Goal: Information Seeking & Learning: Learn about a topic

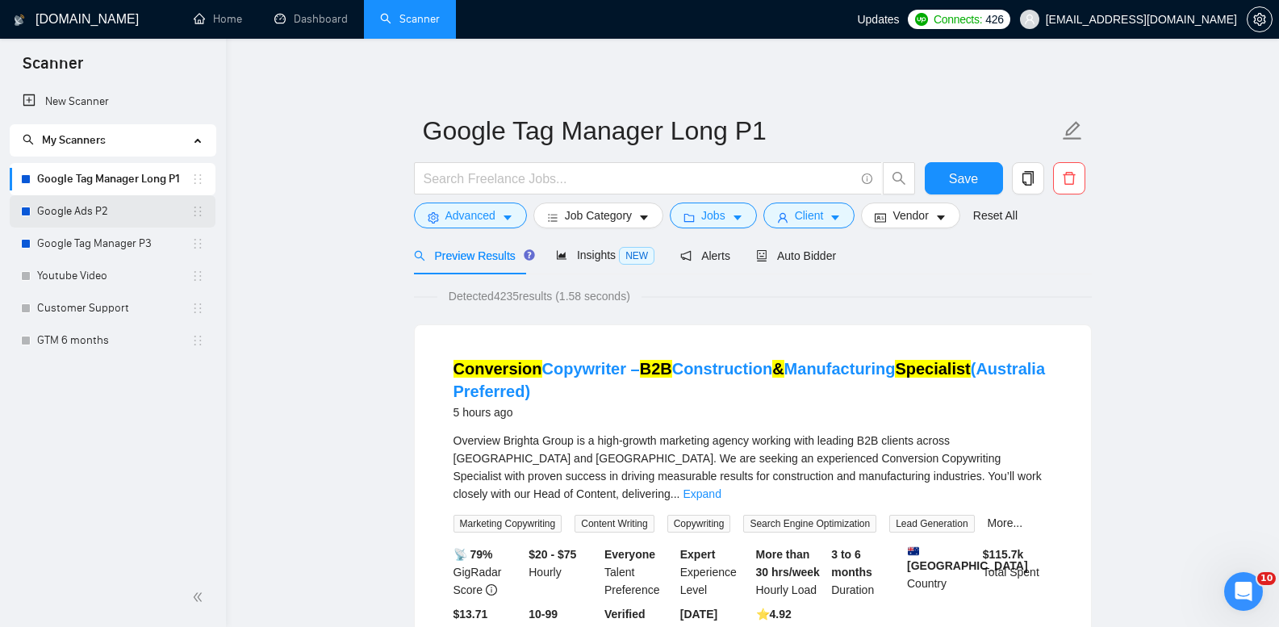
click at [78, 206] on link "Google Ads P2" at bounding box center [114, 211] width 154 height 32
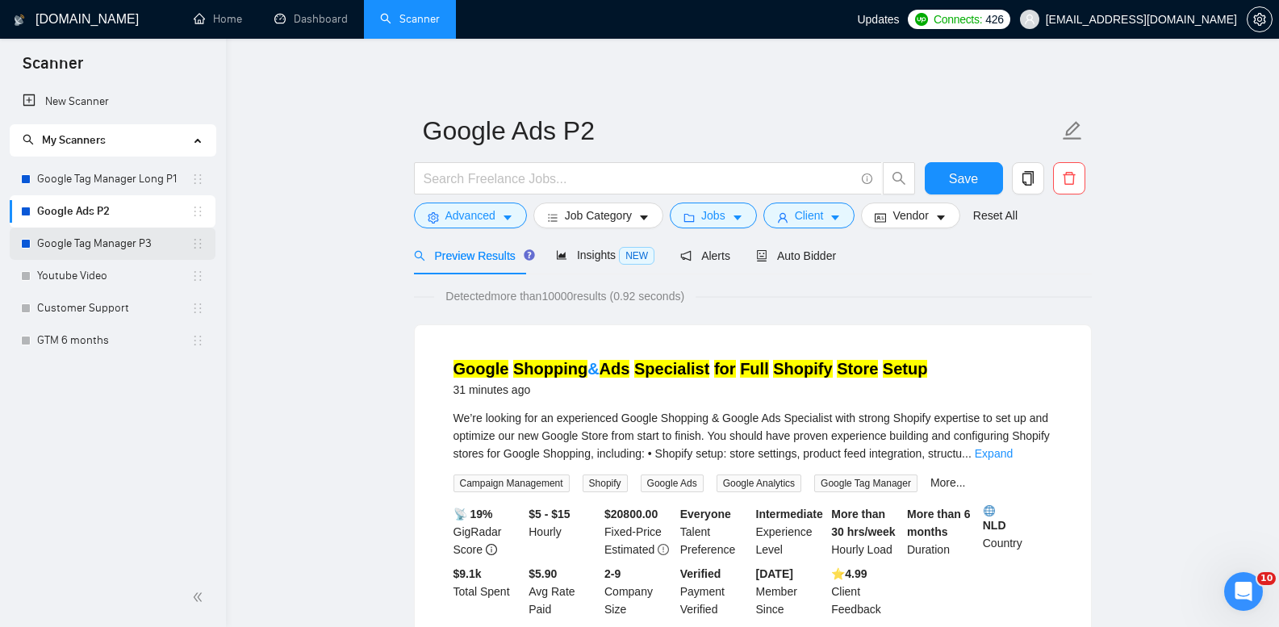
click at [102, 251] on link "Google Tag Manager P3" at bounding box center [114, 244] width 154 height 32
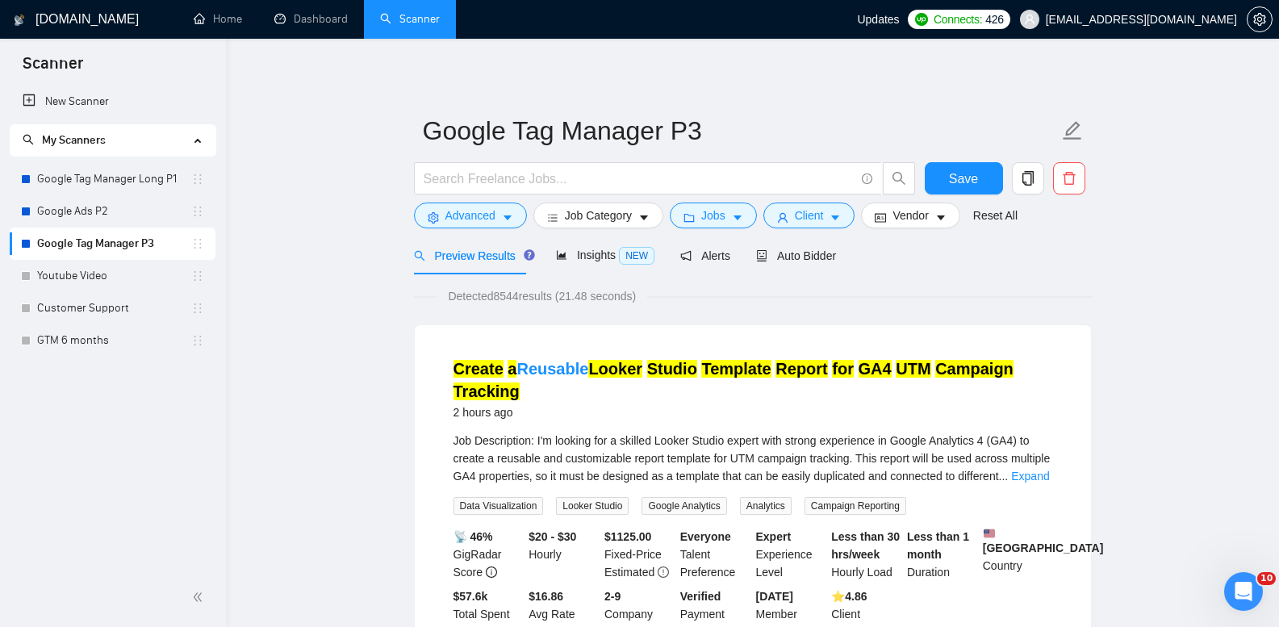
click at [107, 215] on link "Google Ads P2" at bounding box center [114, 211] width 154 height 32
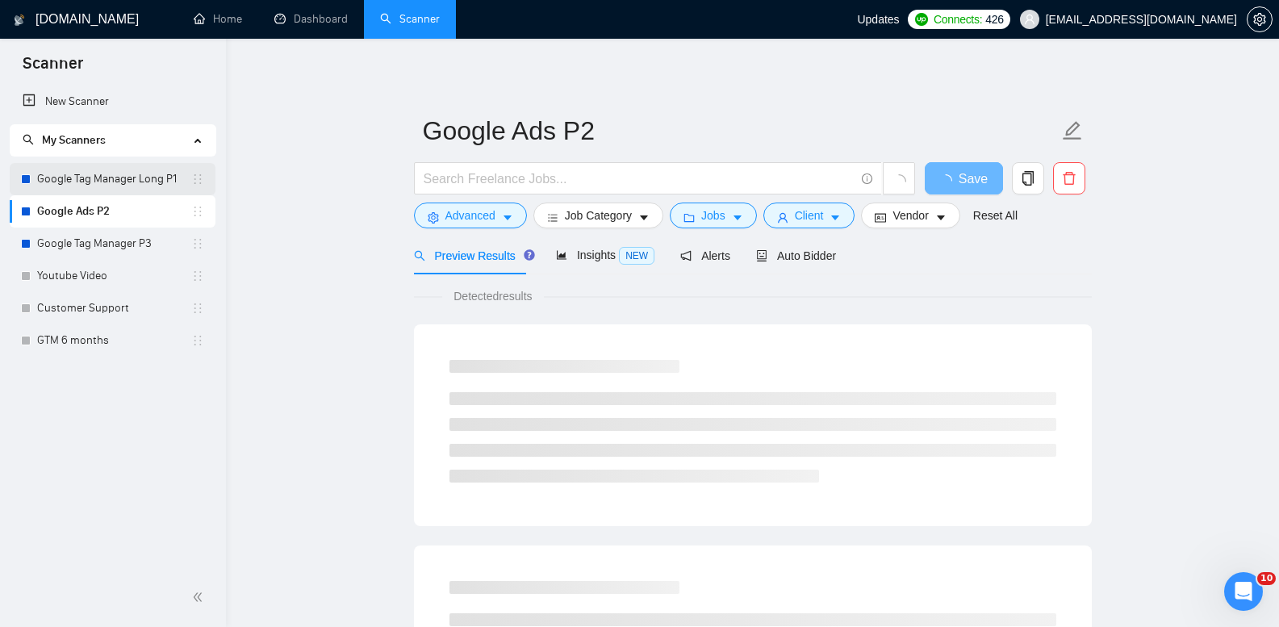
click at [88, 182] on link "Google Tag Manager Long P1" at bounding box center [114, 179] width 154 height 32
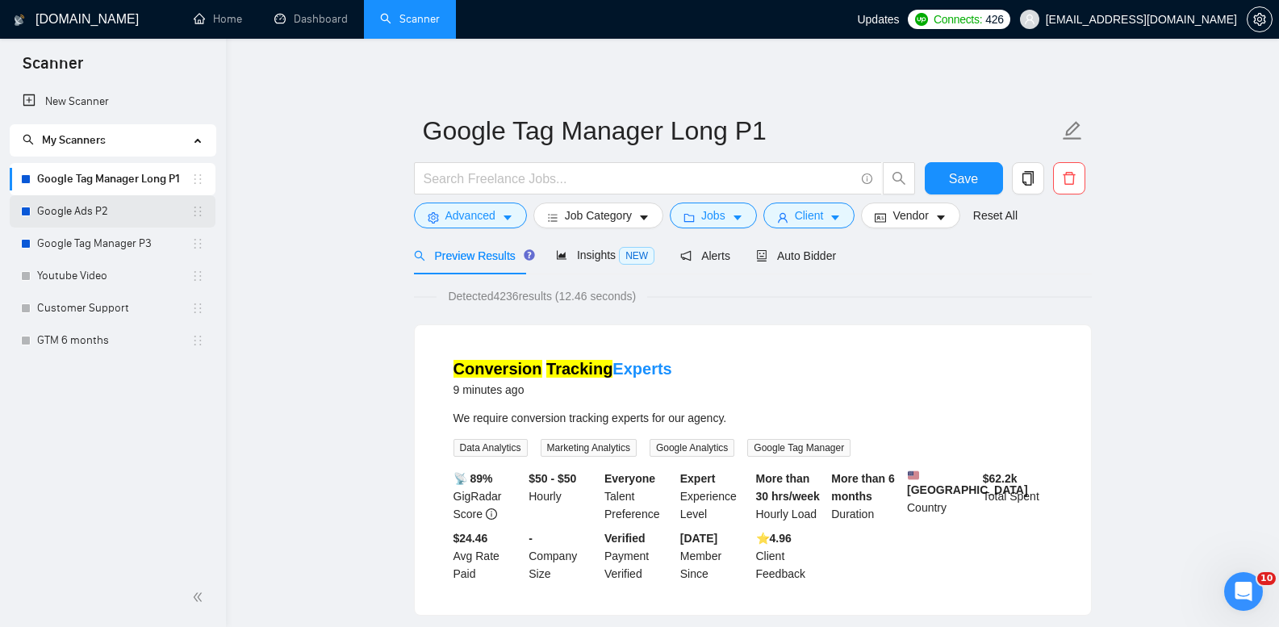
click at [134, 217] on link "Google Ads P2" at bounding box center [114, 211] width 154 height 32
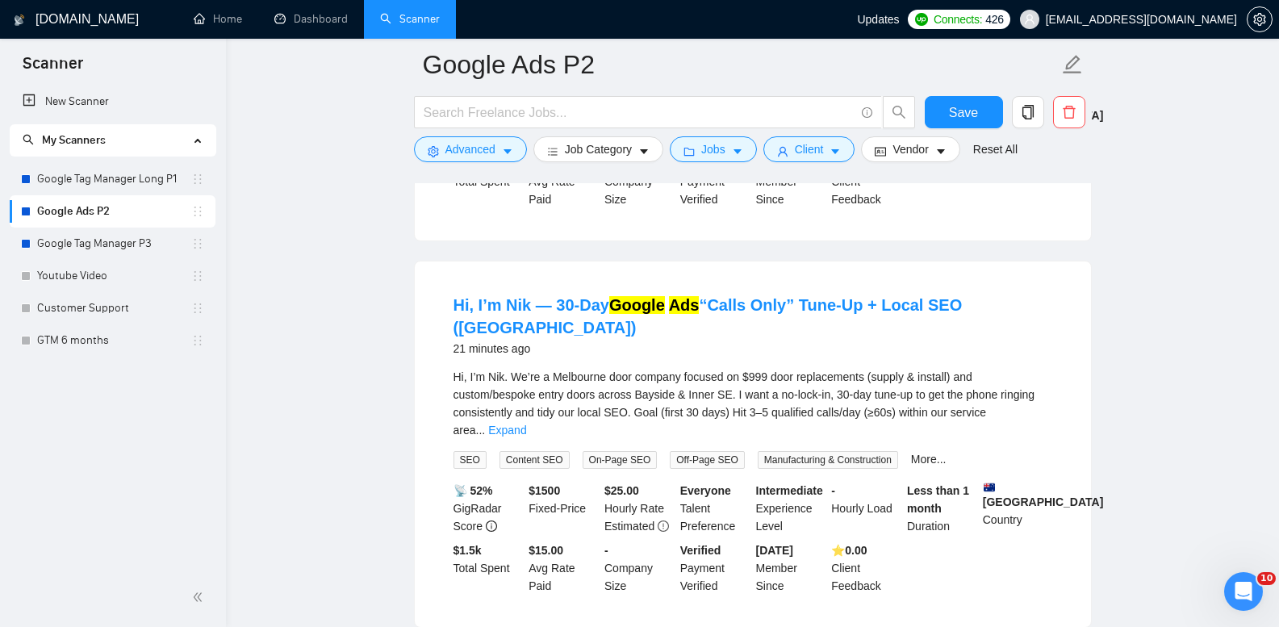
scroll to position [1211, 0]
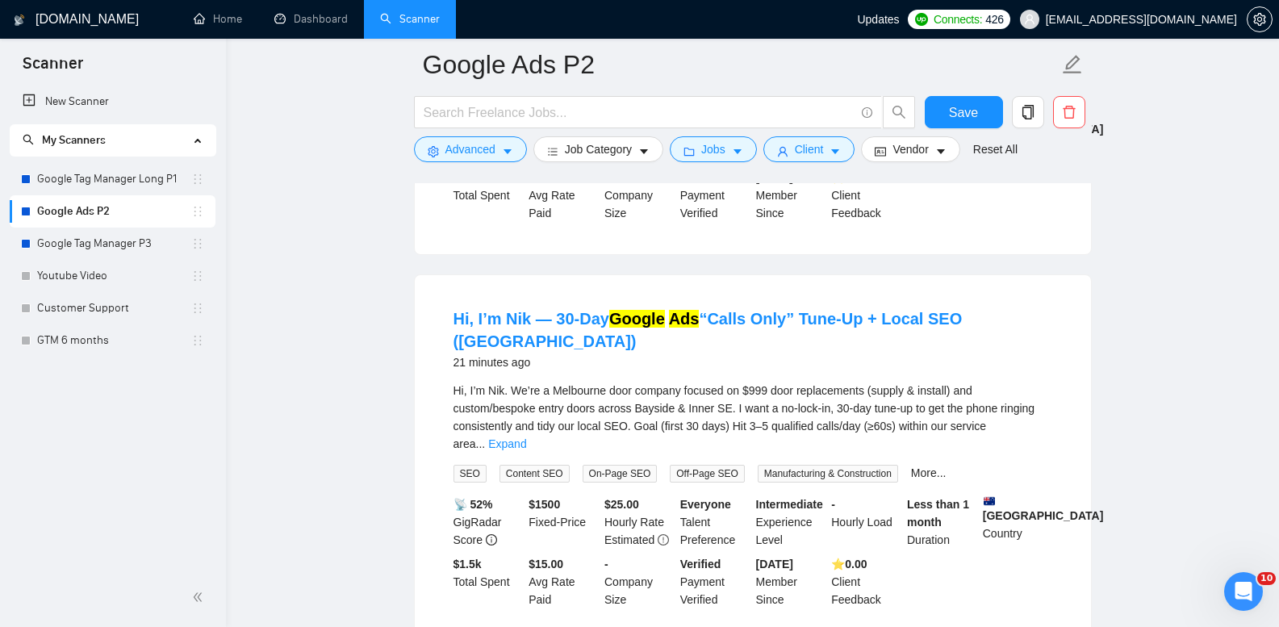
drag, startPoint x: 391, startPoint y: 295, endPoint x: 389, endPoint y: 285, distance: 10.6
click at [107, 246] on link "Google Tag Manager P3" at bounding box center [114, 244] width 154 height 32
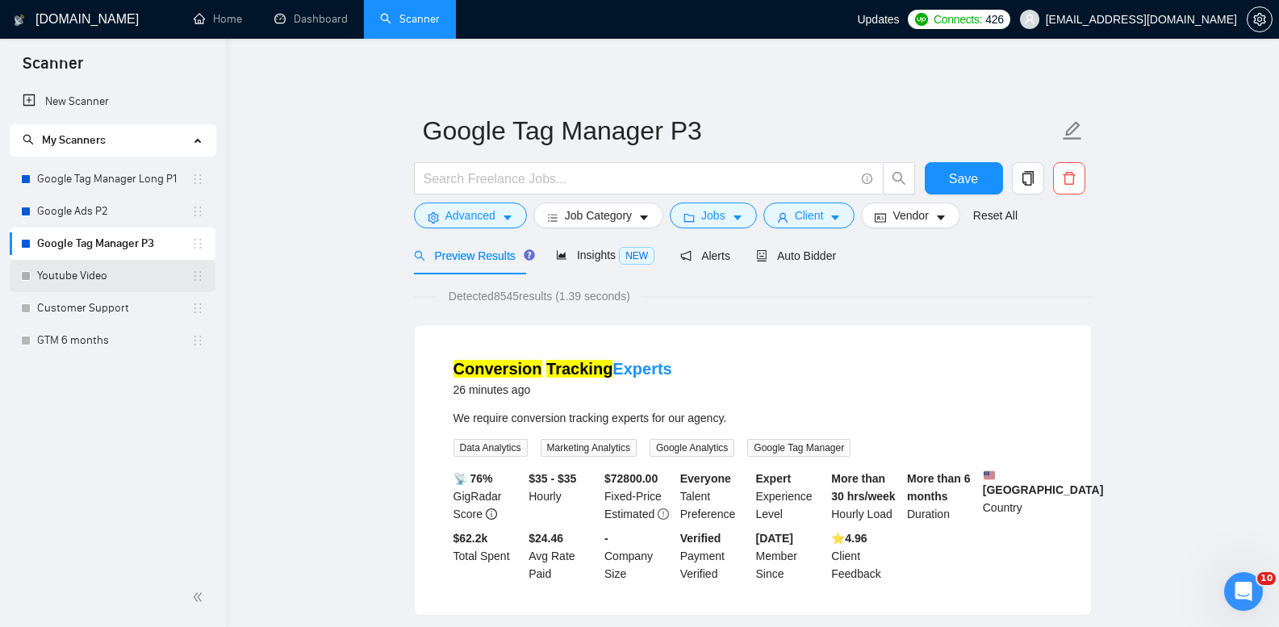
click at [92, 287] on link "Youtube Video" at bounding box center [114, 276] width 154 height 32
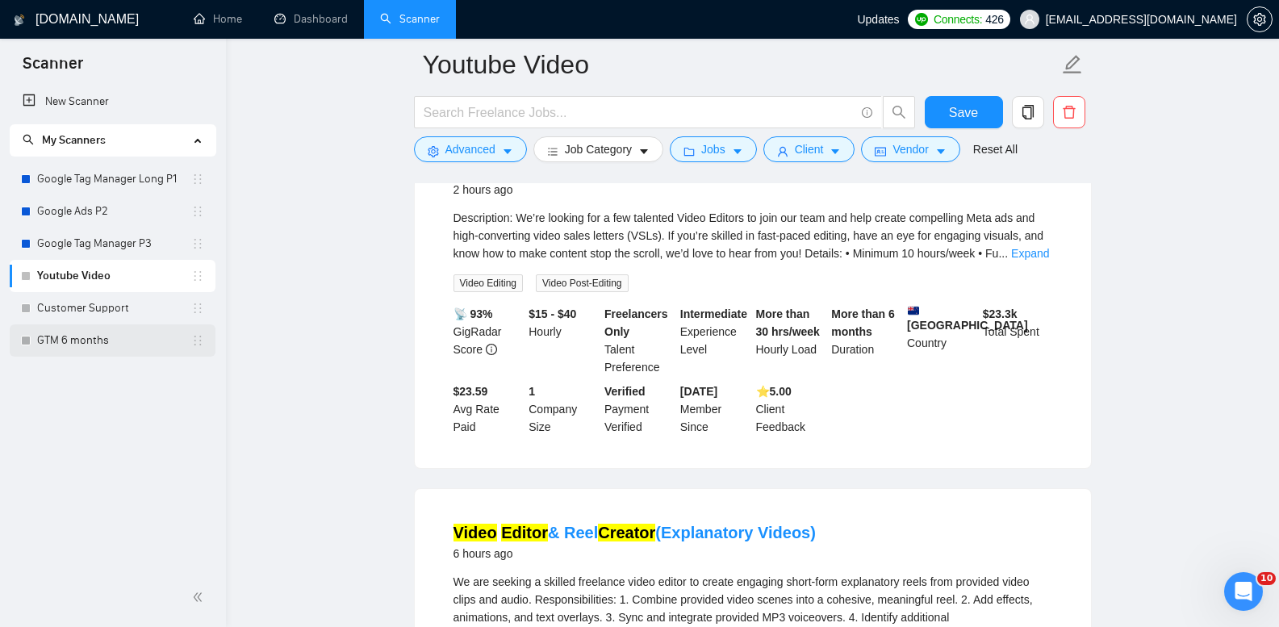
scroll to position [161, 0]
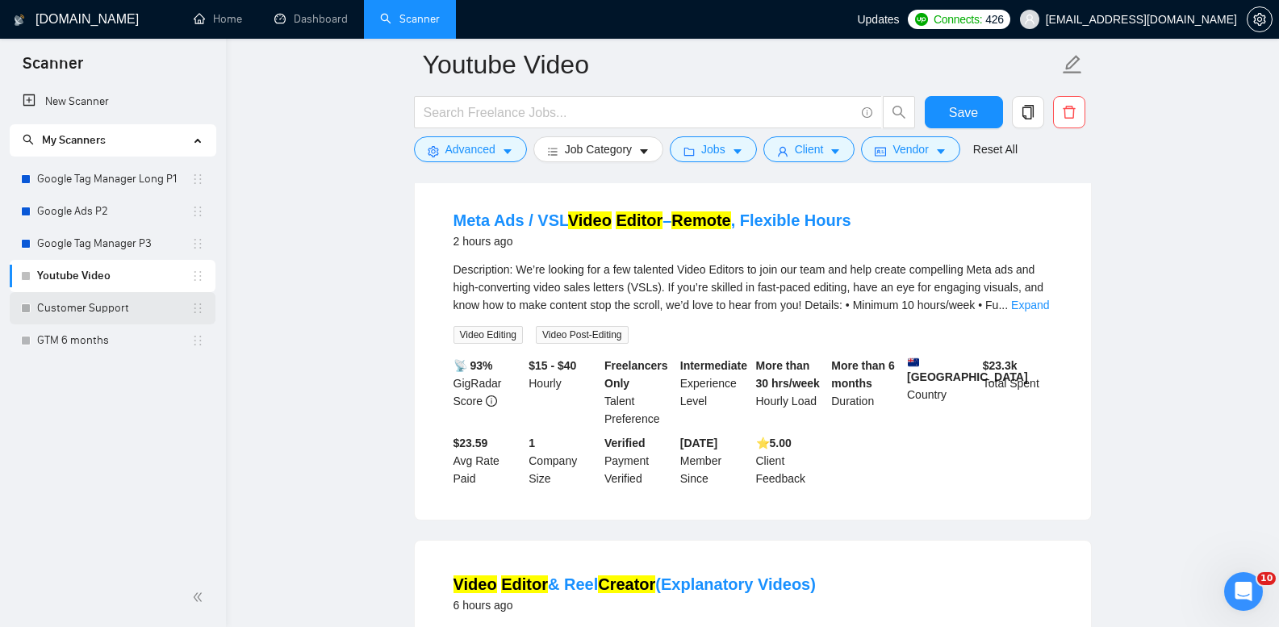
click at [36, 307] on div "Customer Support" at bounding box center [112, 308] width 183 height 32
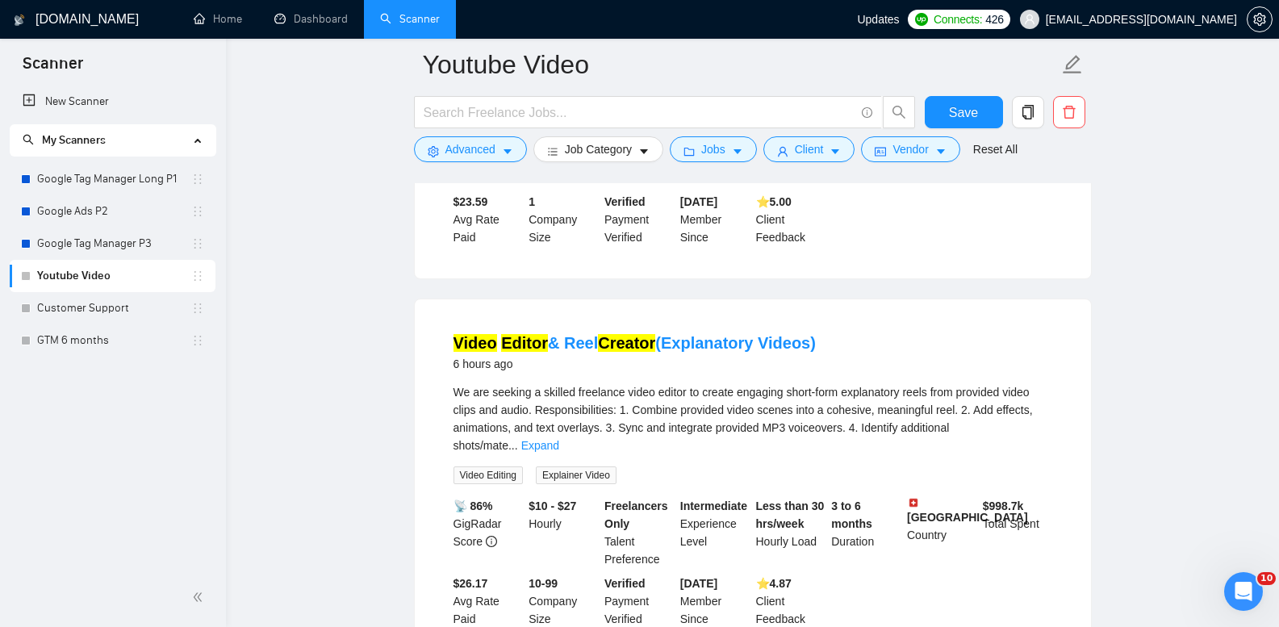
scroll to position [404, 0]
drag, startPoint x: 599, startPoint y: 346, endPoint x: 525, endPoint y: 348, distance: 73.5
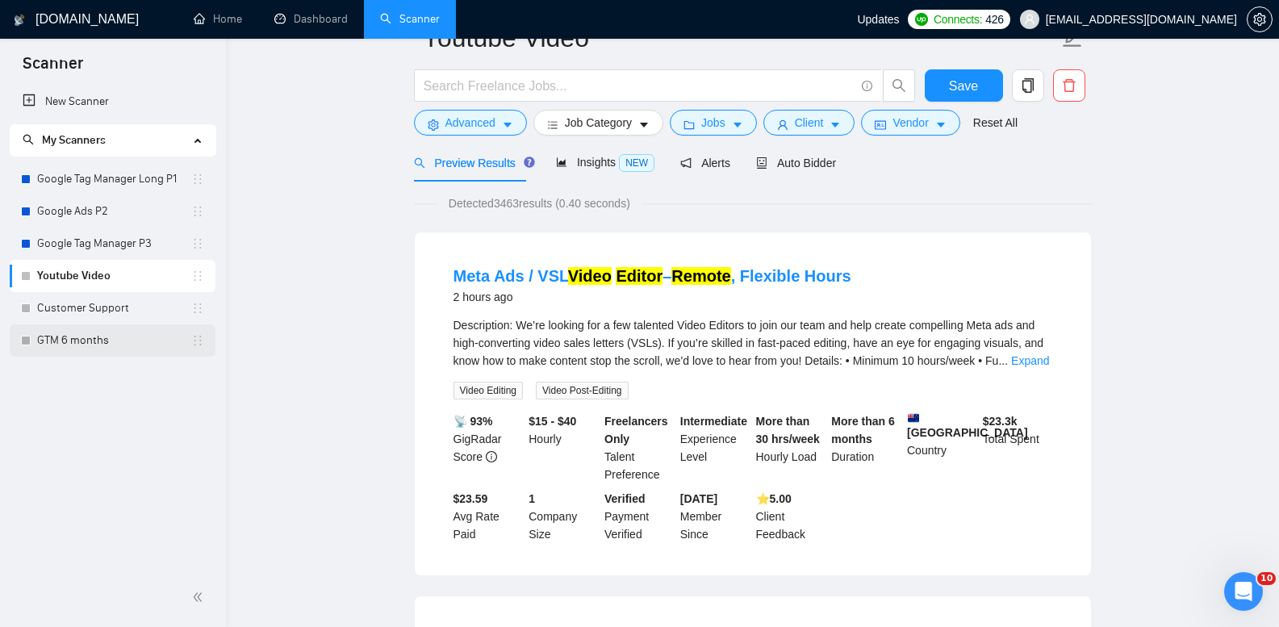
scroll to position [0, 0]
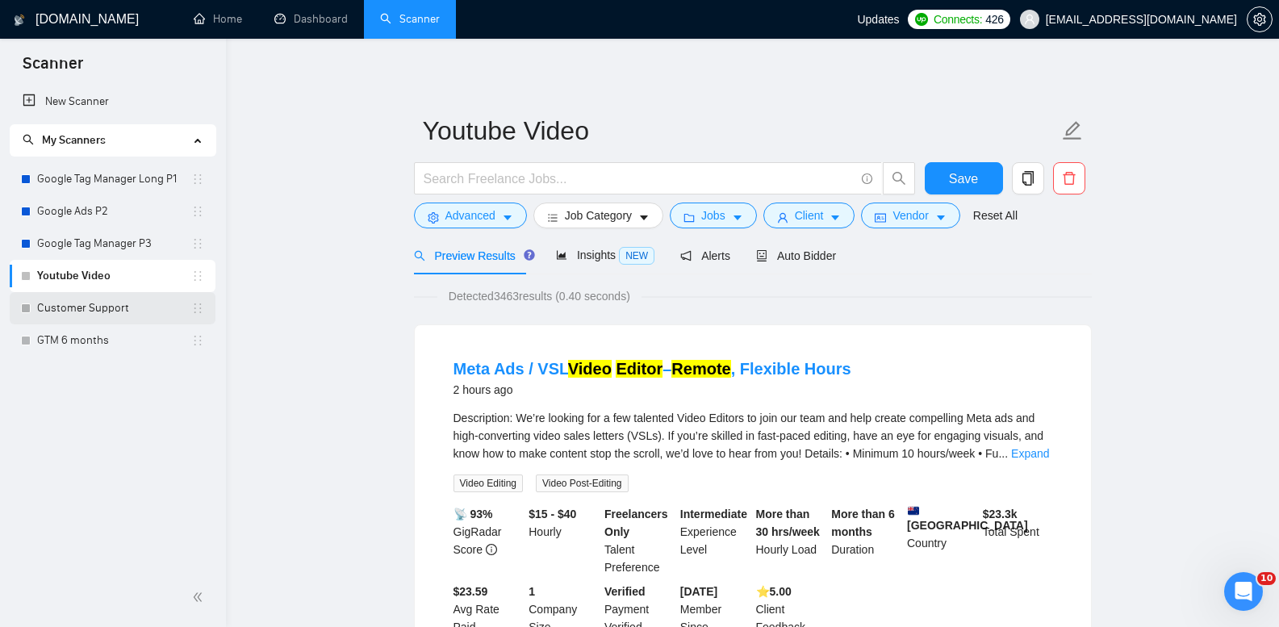
click at [119, 310] on link "Customer Support" at bounding box center [114, 308] width 154 height 32
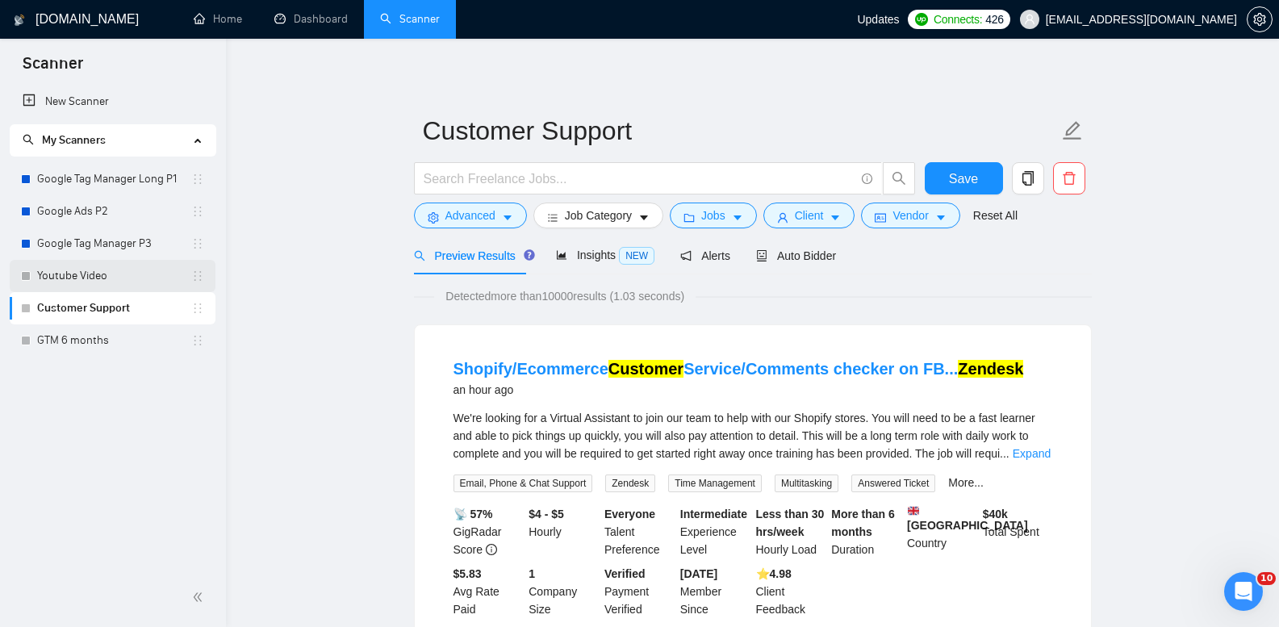
click at [112, 278] on link "Youtube Video" at bounding box center [114, 276] width 154 height 32
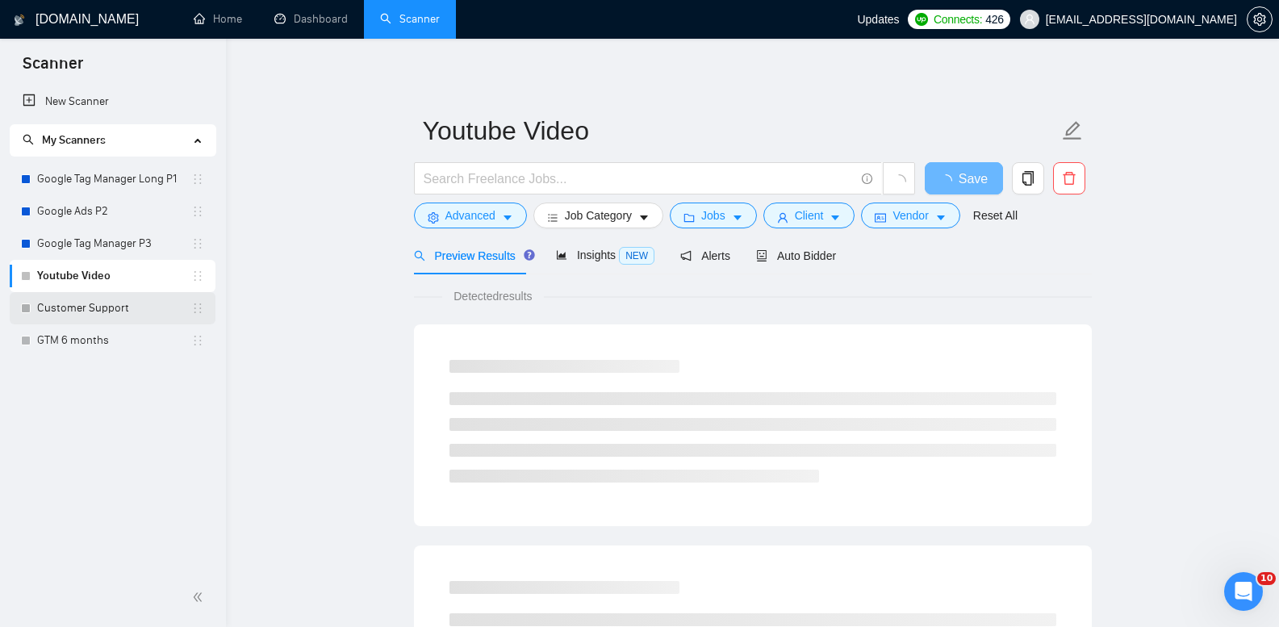
click at [132, 308] on link "Customer Support" at bounding box center [114, 308] width 154 height 32
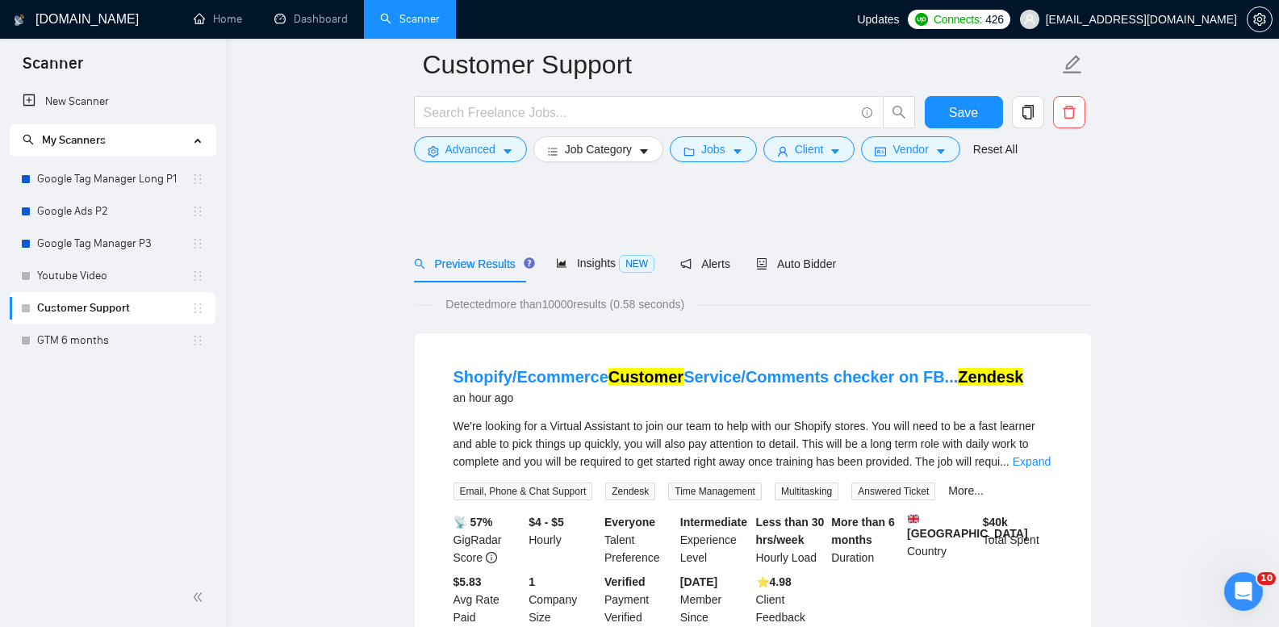
scroll to position [807, 0]
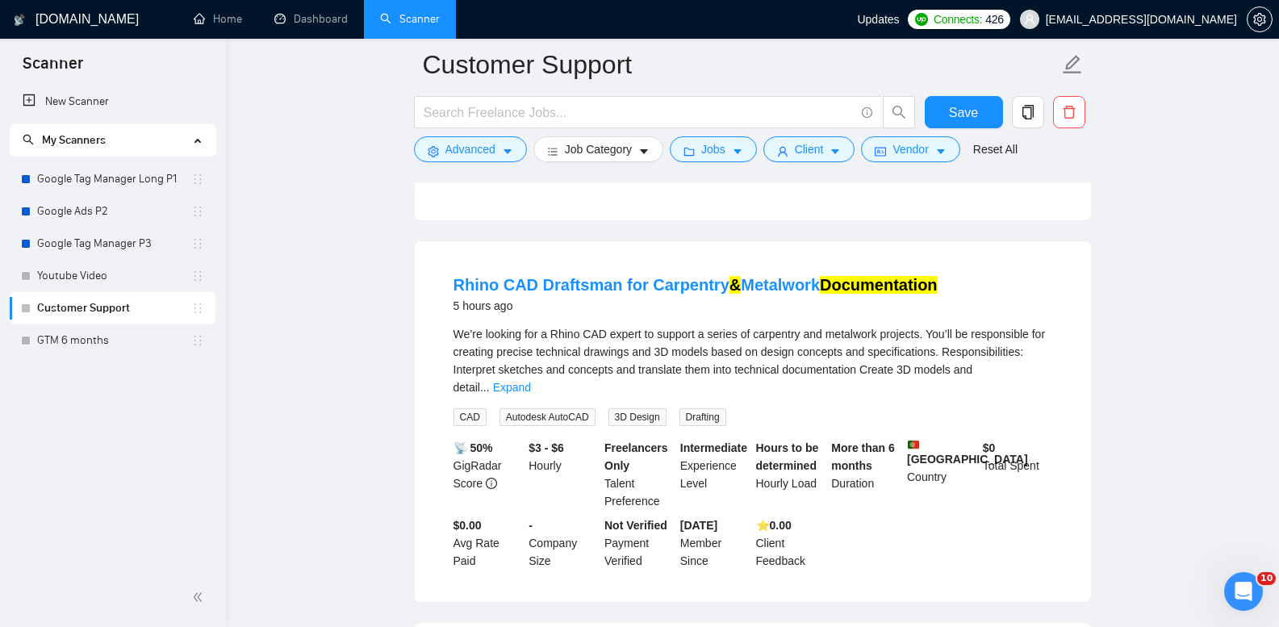
click at [128, 341] on link "GTM 6 months" at bounding box center [114, 340] width 154 height 32
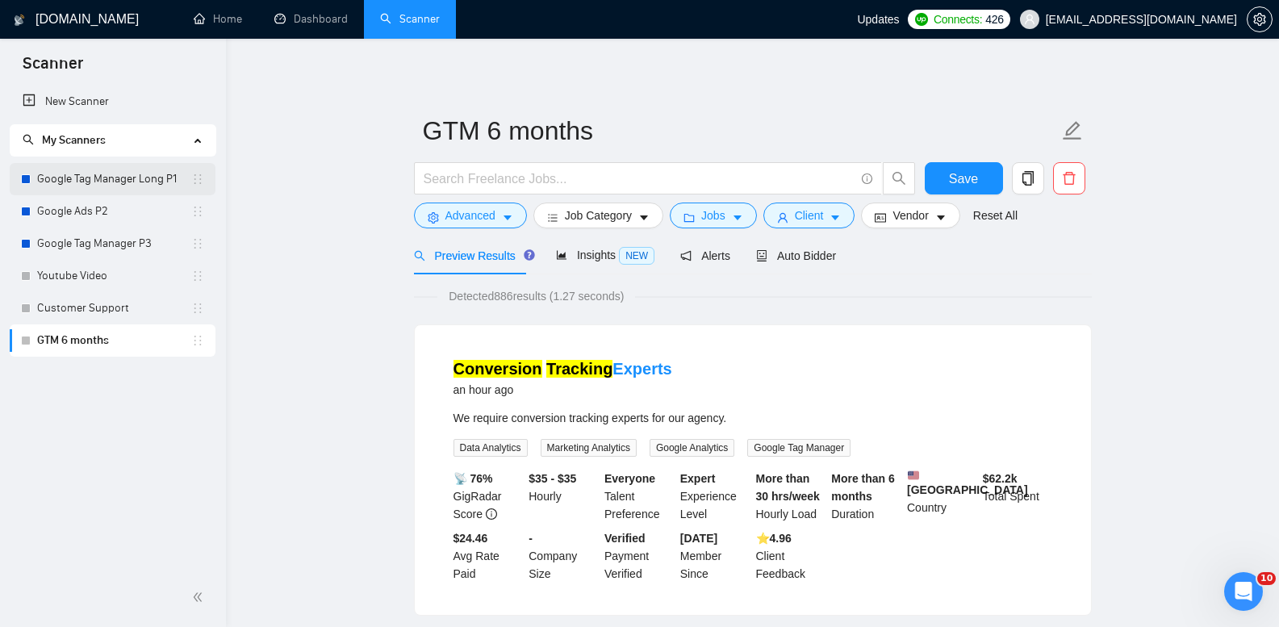
click at [132, 165] on link "Google Tag Manager Long P1" at bounding box center [114, 179] width 154 height 32
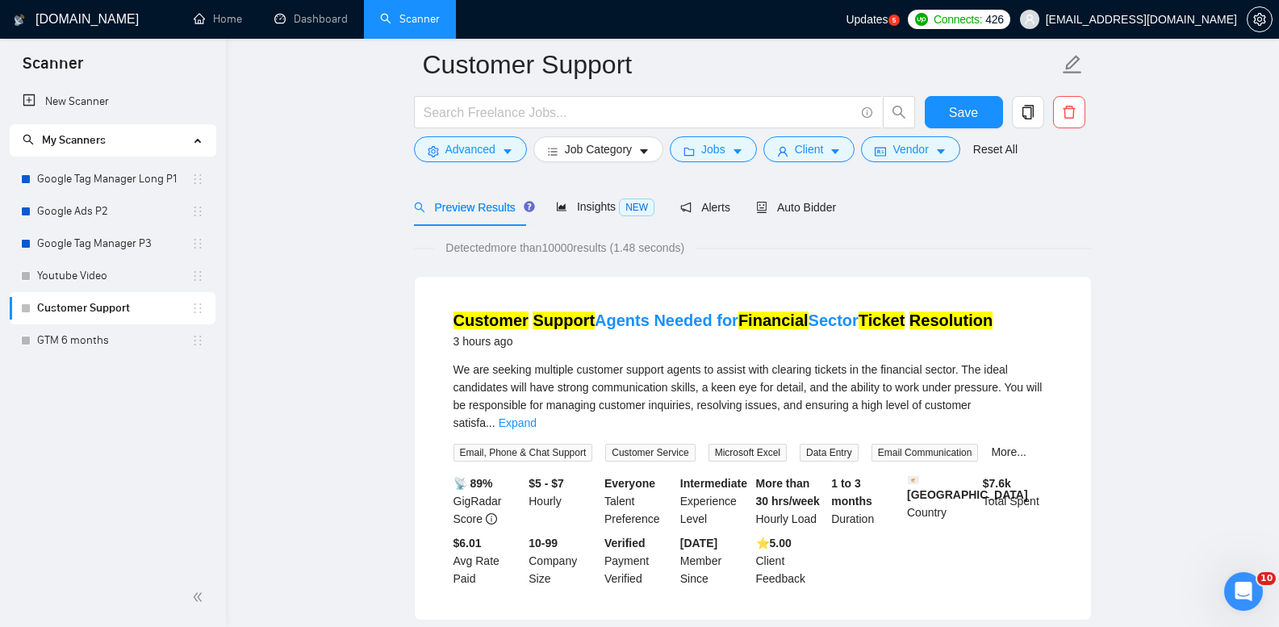
scroll to position [161, 0]
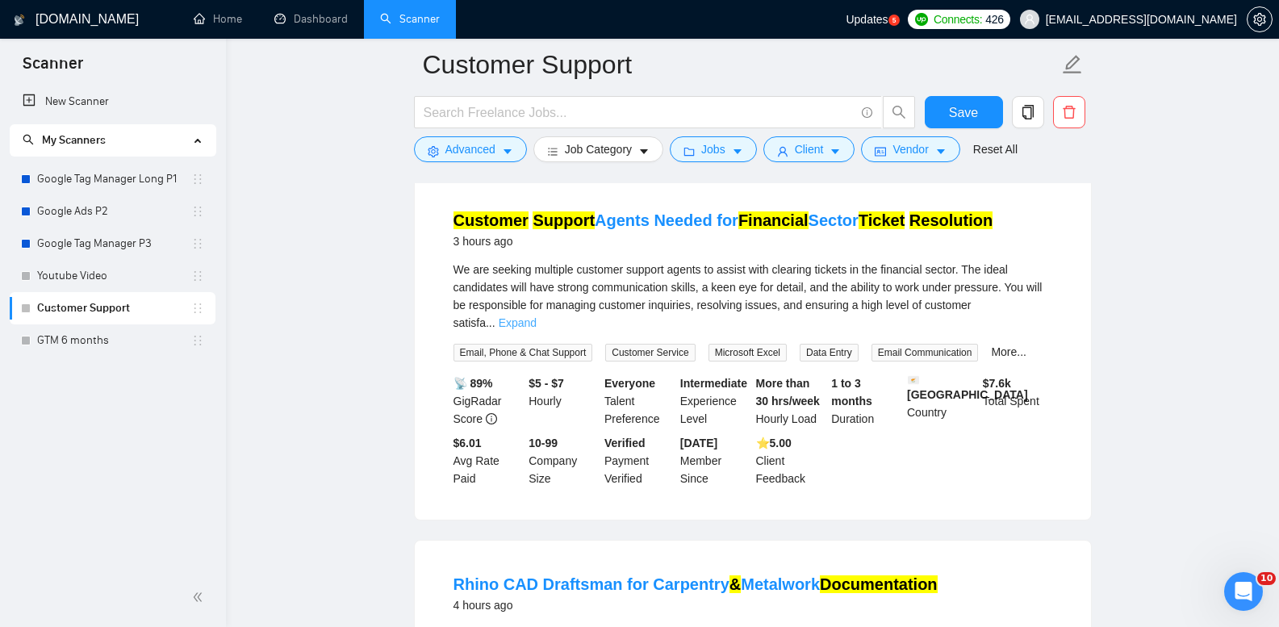
click at [537, 316] on link "Expand" at bounding box center [518, 322] width 38 height 13
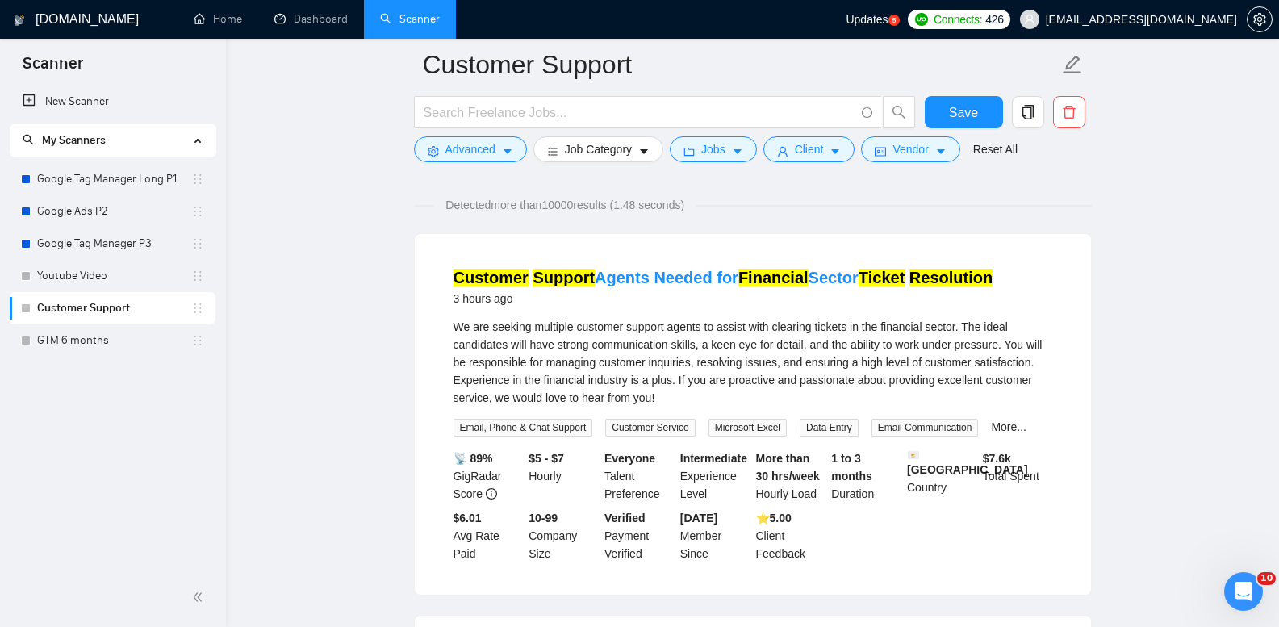
scroll to position [81, 0]
